Goal: Find specific page/section: Find specific page/section

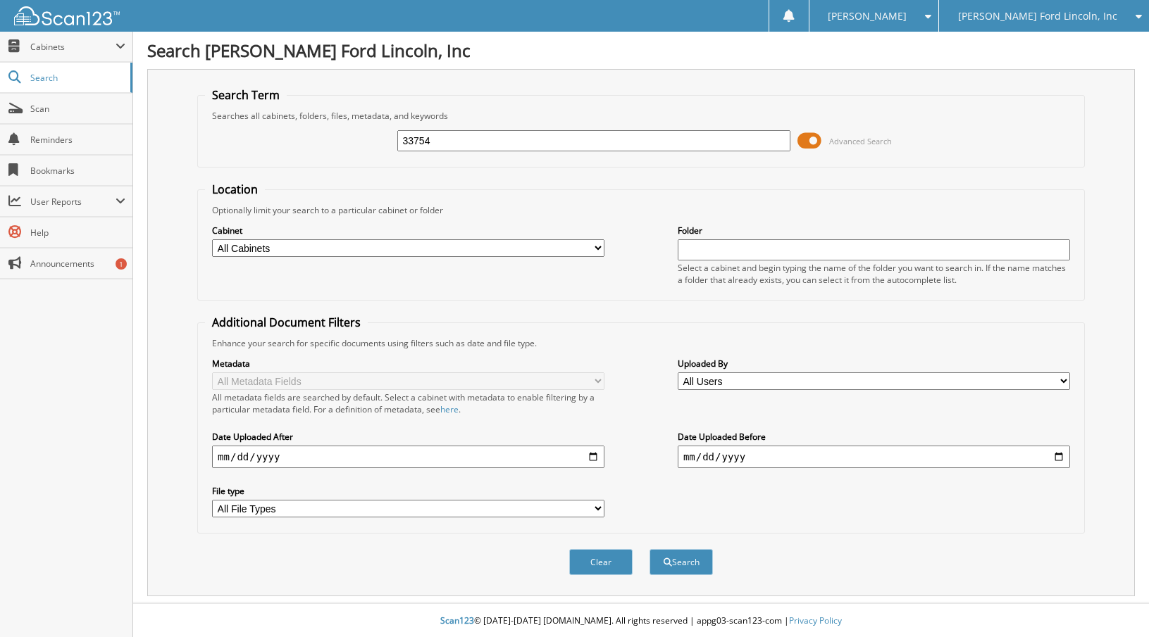
type input "33754"
click at [649, 549] on button "Search" at bounding box center [680, 562] width 63 height 26
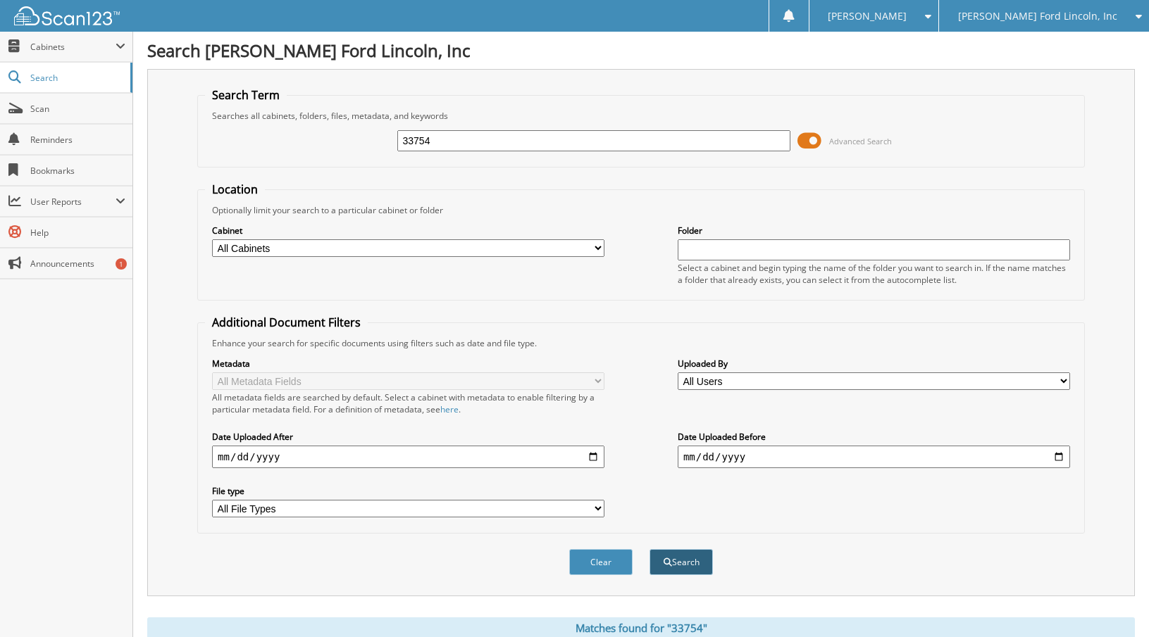
click at [706, 561] on button "Search" at bounding box center [680, 562] width 63 height 26
click at [65, 50] on span "Cabinets" at bounding box center [72, 47] width 85 height 12
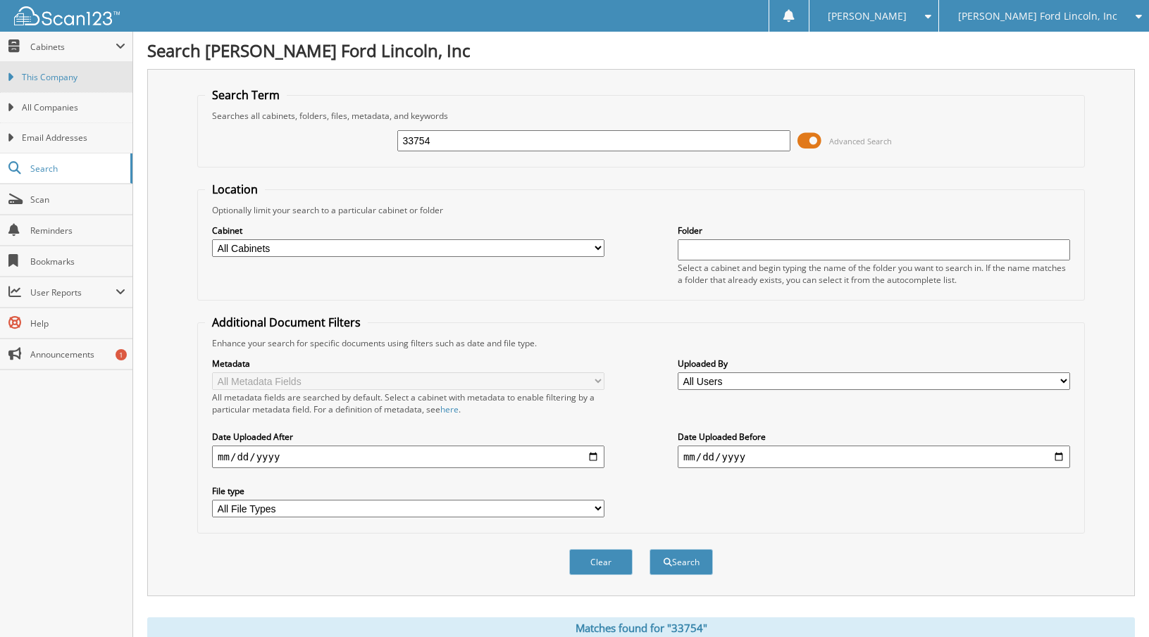
click at [61, 72] on span "This Company" at bounding box center [74, 77] width 104 height 13
